Goal: Task Accomplishment & Management: Complete application form

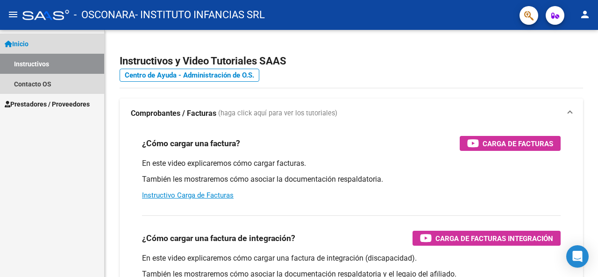
click at [36, 65] on link "Instructivos" at bounding box center [52, 64] width 104 height 20
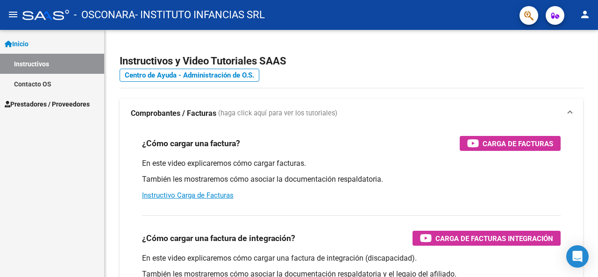
click at [36, 102] on span "Prestadores / Proveedores" at bounding box center [47, 104] width 85 height 10
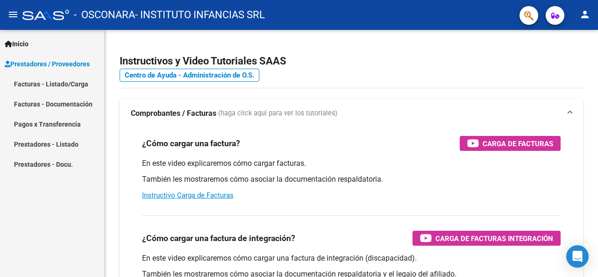
click at [52, 82] on link "Facturas - Listado/Carga" at bounding box center [52, 84] width 104 height 20
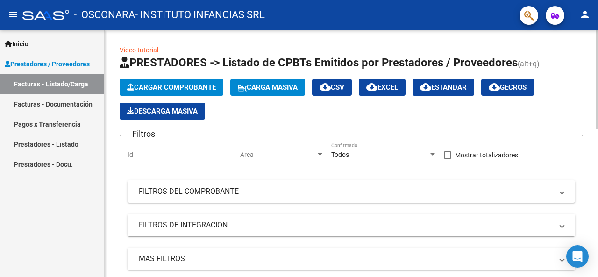
click at [156, 88] on span "Cargar Comprobante" at bounding box center [171, 87] width 89 height 8
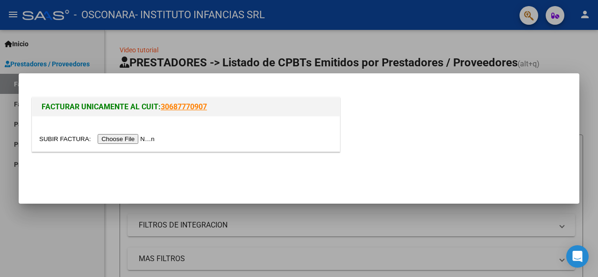
click at [122, 140] on input "file" at bounding box center [98, 139] width 118 height 10
click at [133, 143] on input "file" at bounding box center [98, 139] width 118 height 10
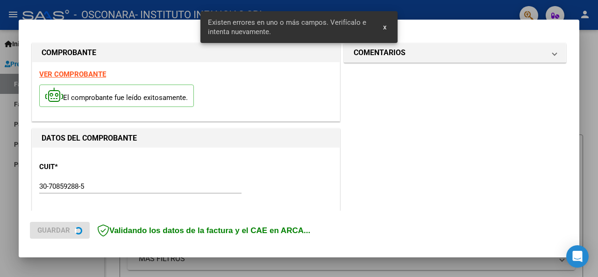
scroll to position [292, 0]
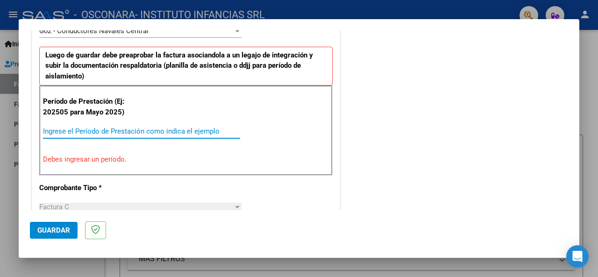
click at [69, 132] on input "Ingrese el Período de Prestación como indica el ejemplo" at bounding box center [141, 131] width 197 height 8
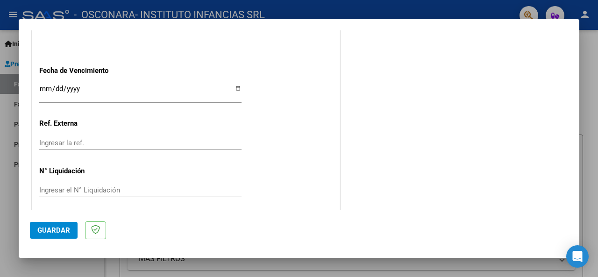
scroll to position [708, 0]
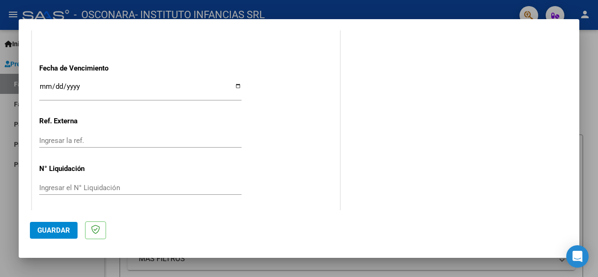
type input "202509"
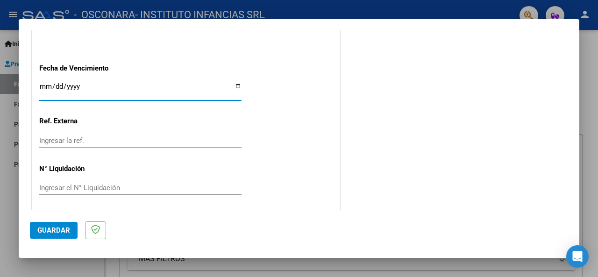
click at [234, 83] on input "Ingresar la fecha" at bounding box center [140, 90] width 202 height 15
type input "[DATE]"
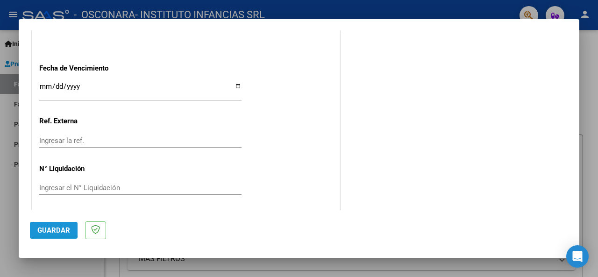
click at [43, 230] on span "Guardar" at bounding box center [53, 230] width 33 height 8
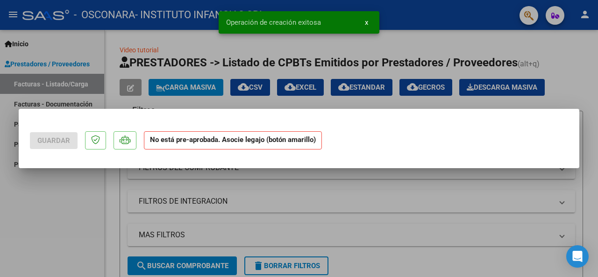
scroll to position [0, 0]
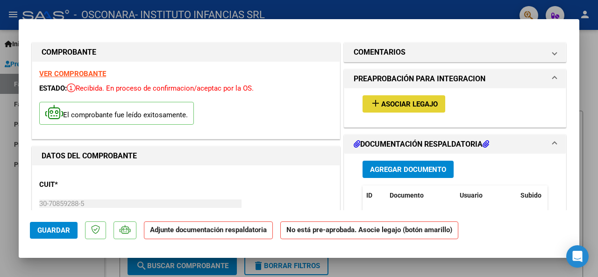
click at [386, 110] on button "add Asociar Legajo" at bounding box center [404, 103] width 83 height 17
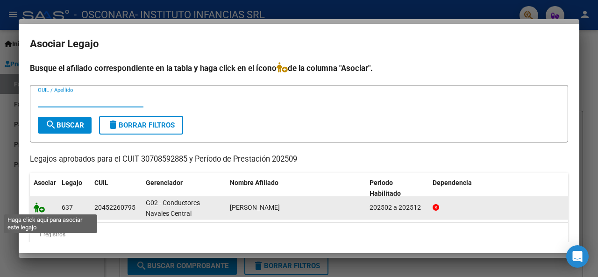
click at [42, 207] on icon at bounding box center [39, 207] width 11 height 10
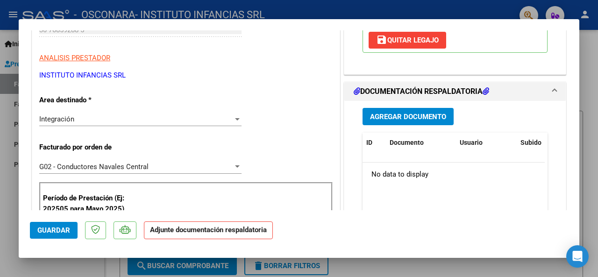
scroll to position [187, 0]
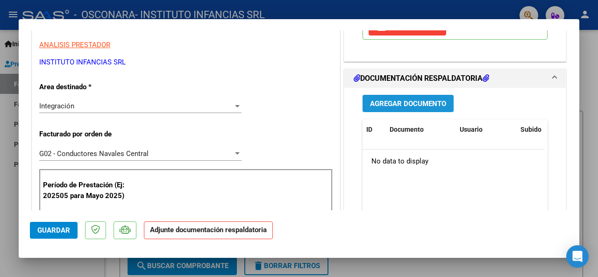
click at [406, 108] on button "Agregar Documento" at bounding box center [408, 103] width 91 height 17
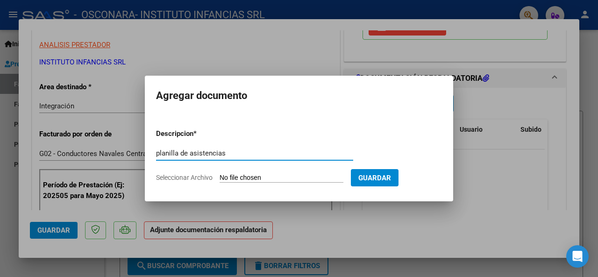
type input "planilla de asistencias"
click at [275, 174] on input "Seleccionar Archivo" at bounding box center [282, 178] width 124 height 9
type input "C:\fakepath\[PERSON_NAME] asist sep .pdf"
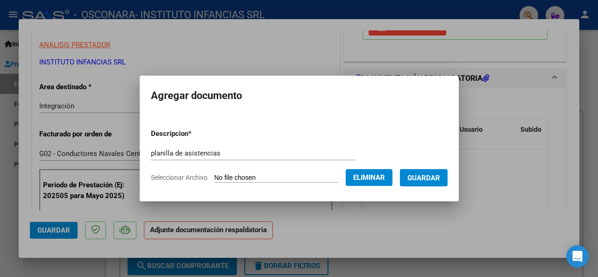
click at [440, 182] on span "Guardar" at bounding box center [424, 178] width 33 height 8
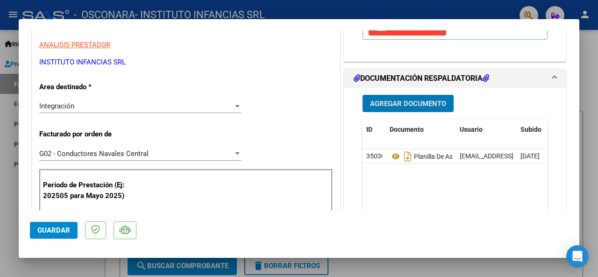
scroll to position [280, 0]
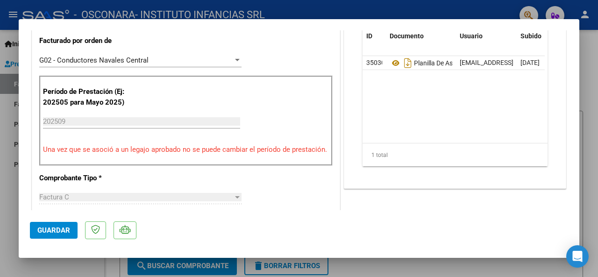
click at [47, 226] on span "Guardar" at bounding box center [53, 230] width 33 height 8
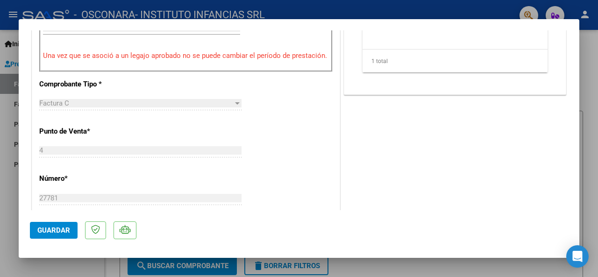
scroll to position [467, 0]
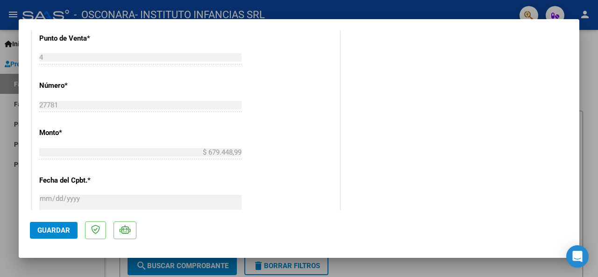
click at [50, 230] on span "Guardar" at bounding box center [53, 230] width 33 height 8
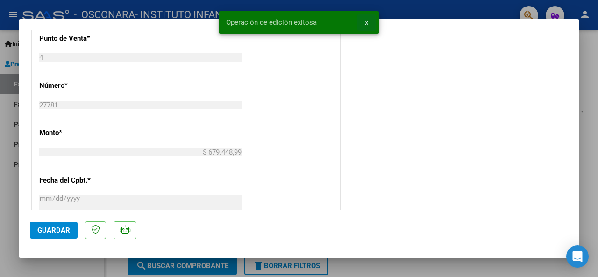
click at [368, 18] on button "x" at bounding box center [366, 22] width 18 height 17
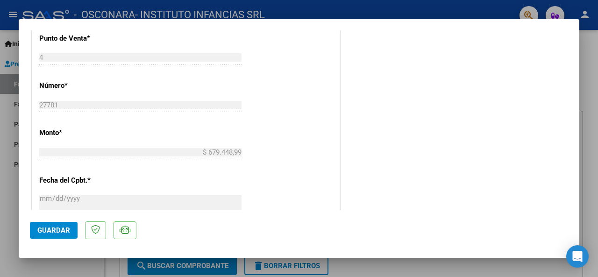
click at [400, 4] on div at bounding box center [299, 138] width 598 height 277
